Goal: Task Accomplishment & Management: Use online tool/utility

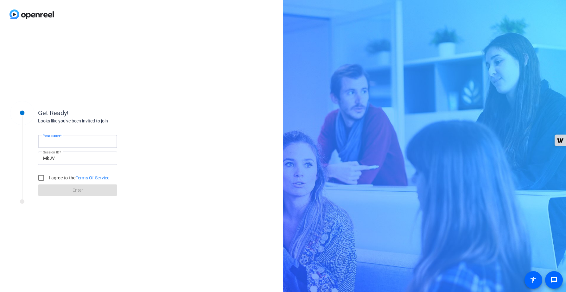
click at [59, 145] on input "Your name" at bounding box center [77, 142] width 69 height 8
type input "[PERSON_NAME]"
click at [44, 179] on input "I agree to the Terms Of Service" at bounding box center [41, 178] width 13 height 13
checkbox input "true"
click at [62, 191] on span at bounding box center [77, 190] width 79 height 15
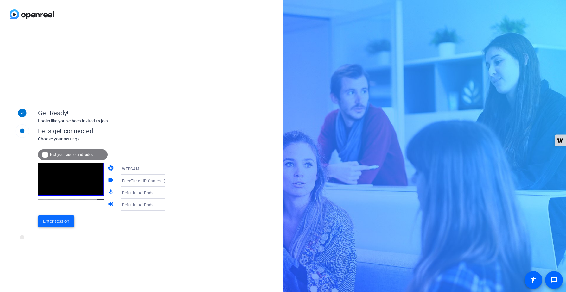
click at [57, 225] on span at bounding box center [56, 221] width 36 height 15
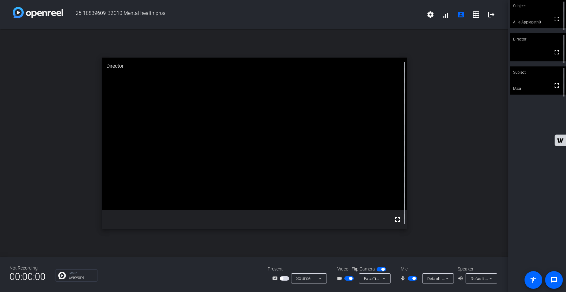
click at [410, 279] on span "button" at bounding box center [411, 278] width 9 height 4
click at [415, 279] on span "button" at bounding box center [411, 278] width 9 height 4
click at [409, 278] on span "button" at bounding box center [411, 278] width 9 height 4
click at [347, 279] on span "button" at bounding box center [348, 278] width 9 height 4
click at [352, 278] on span "button" at bounding box center [348, 278] width 9 height 4
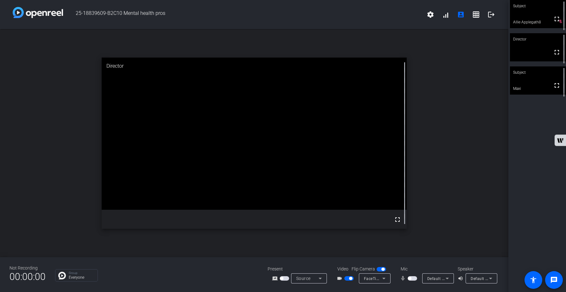
click at [412, 279] on span "button" at bounding box center [411, 278] width 9 height 4
click at [410, 279] on span "button" at bounding box center [411, 278] width 9 height 4
click at [347, 278] on span "button" at bounding box center [348, 278] width 9 height 4
click at [351, 279] on span "button" at bounding box center [348, 278] width 9 height 4
click at [415, 280] on span "button" at bounding box center [411, 278] width 9 height 4
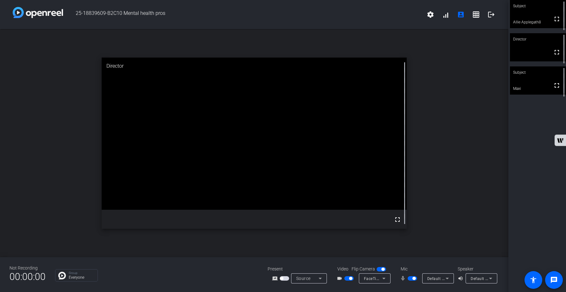
click at [410, 278] on span "button" at bounding box center [411, 278] width 9 height 4
click at [415, 278] on span "button" at bounding box center [411, 278] width 9 height 4
click at [469, 229] on div "open_in_new Director fullscreen" at bounding box center [254, 143] width 508 height 228
click at [410, 280] on span "button" at bounding box center [411, 278] width 9 height 4
click at [413, 279] on span "button" at bounding box center [411, 278] width 9 height 4
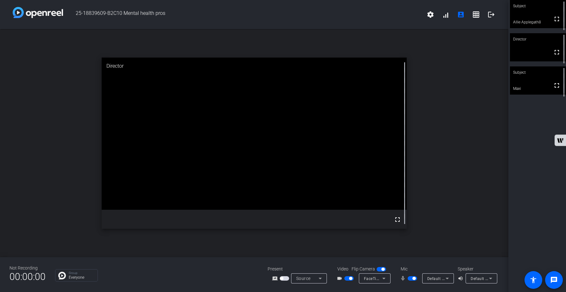
click at [470, 206] on div "open_in_new Director fullscreen" at bounding box center [254, 143] width 508 height 228
click at [491, 12] on mat-icon "logout" at bounding box center [491, 15] width 8 height 8
click at [492, 16] on mat-icon "logout" at bounding box center [491, 15] width 8 height 8
